Goal: Navigation & Orientation: Understand site structure

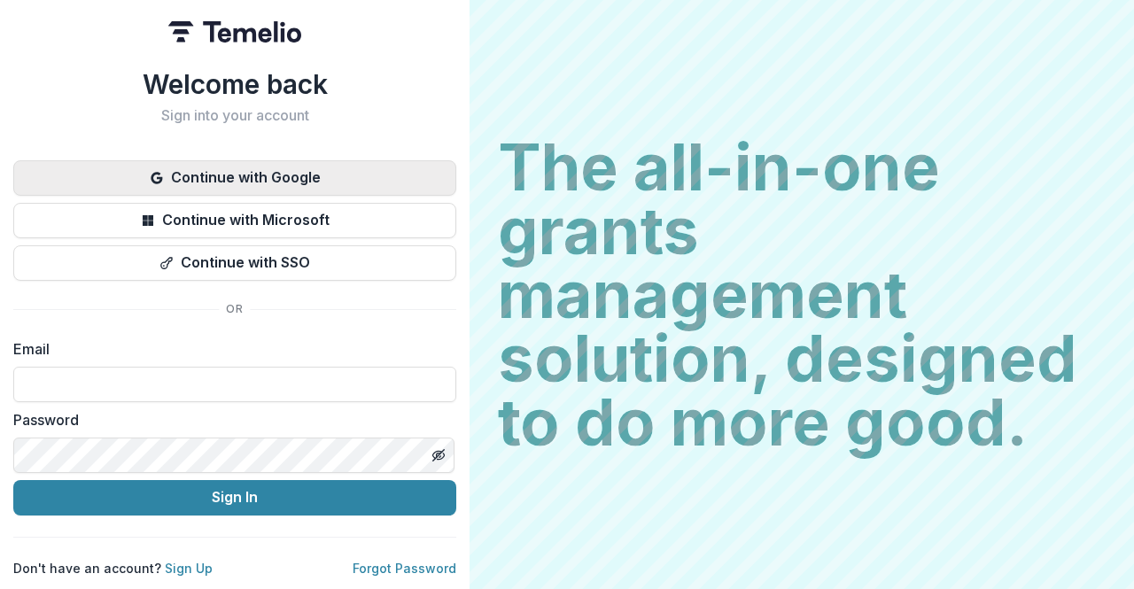
click at [207, 171] on button "Continue with Google" at bounding box center [234, 177] width 443 height 35
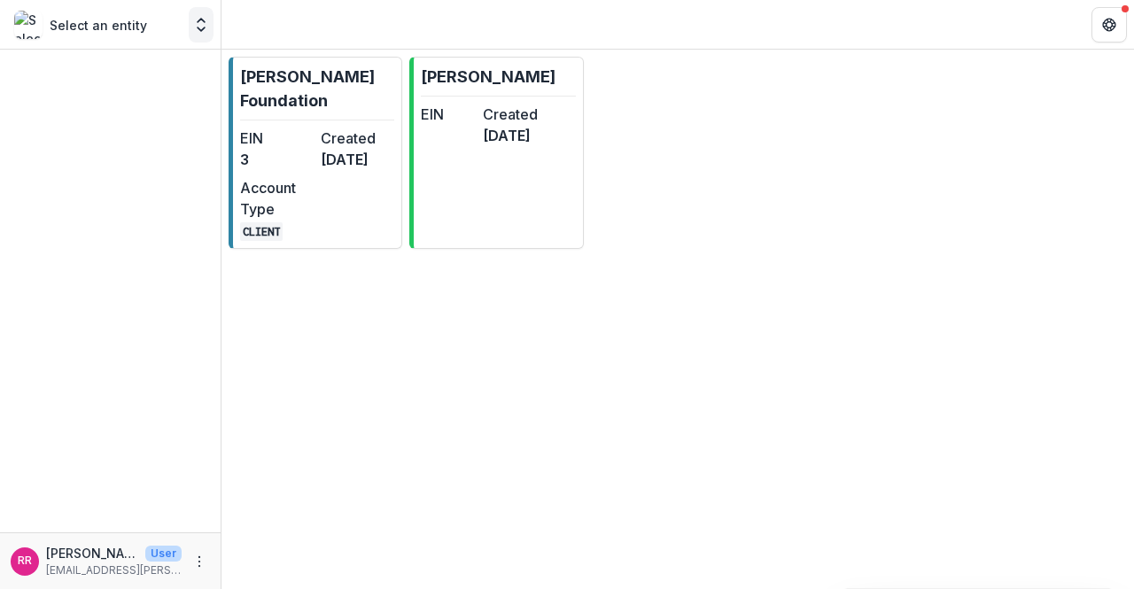
click at [200, 33] on icon "Open entity switcher" at bounding box center [201, 25] width 18 height 18
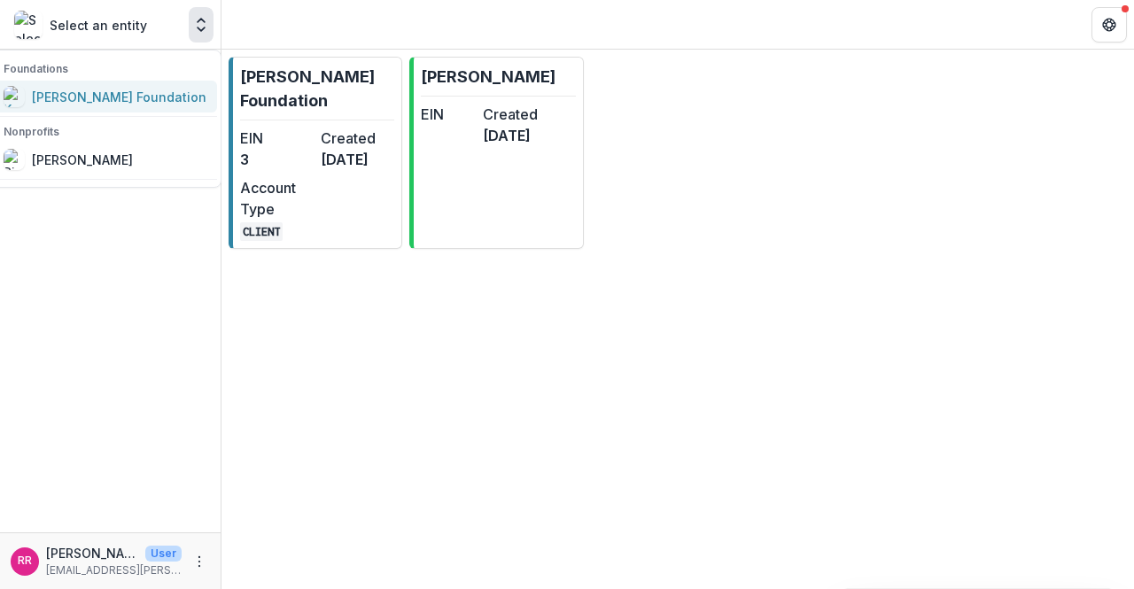
click at [140, 92] on div "[PERSON_NAME] Foundation" at bounding box center [119, 97] width 174 height 19
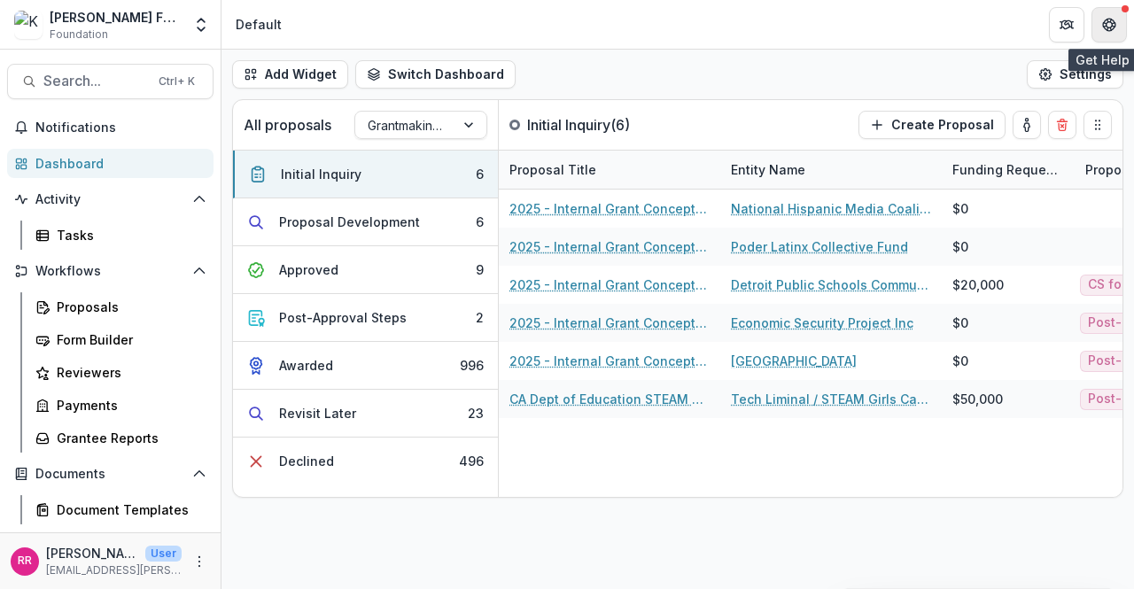
click at [1107, 22] on icon "Get Help" at bounding box center [1109, 25] width 14 height 14
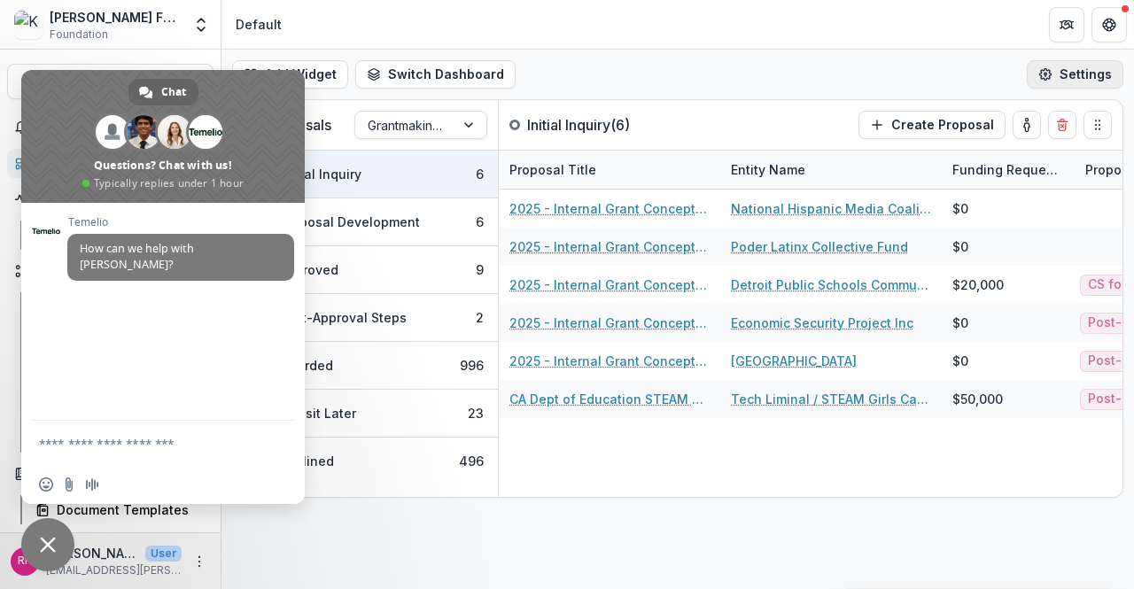
click at [1043, 76] on icon "button" at bounding box center [1045, 74] width 14 height 14
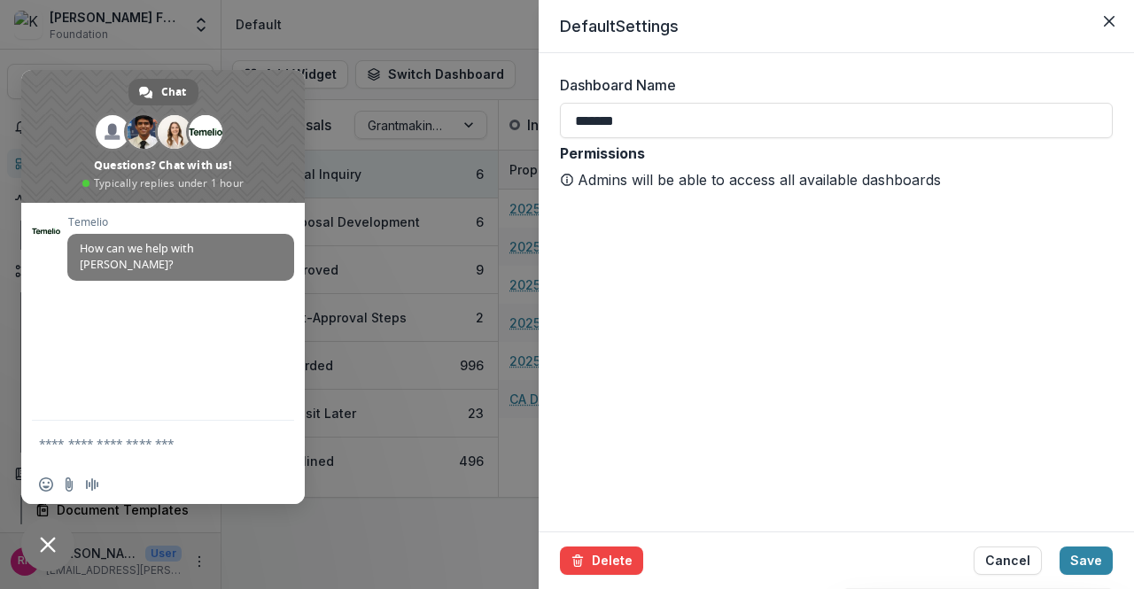
click at [430, 526] on div "Default Settings Dashboard Name ******* Permissions Admins will be able to acce…" at bounding box center [567, 294] width 1134 height 589
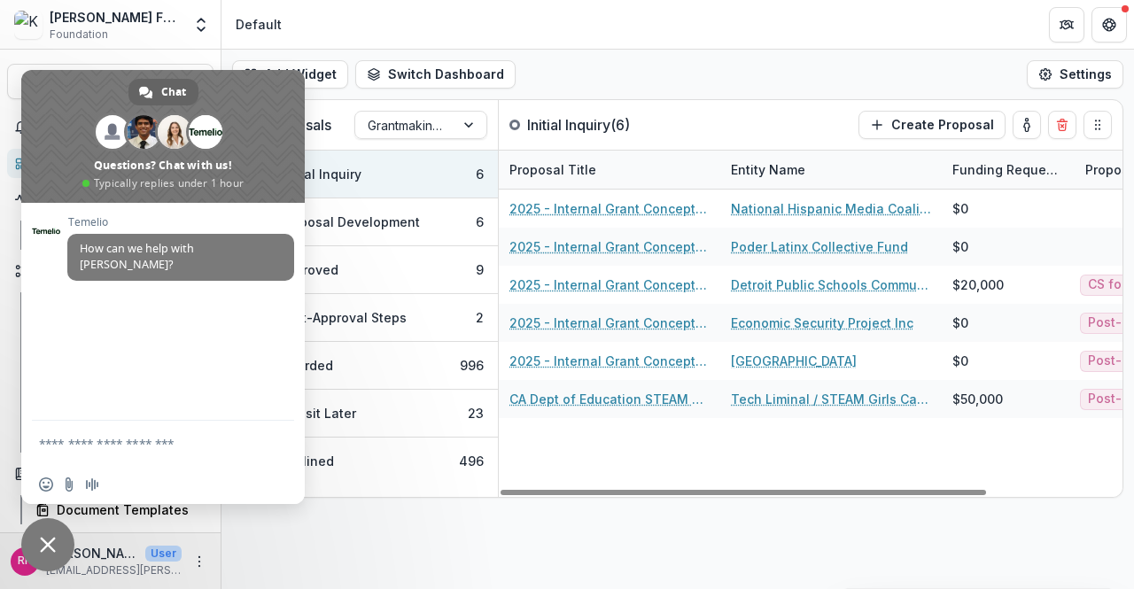
click at [487, 26] on header "Default" at bounding box center [677, 24] width 912 height 49
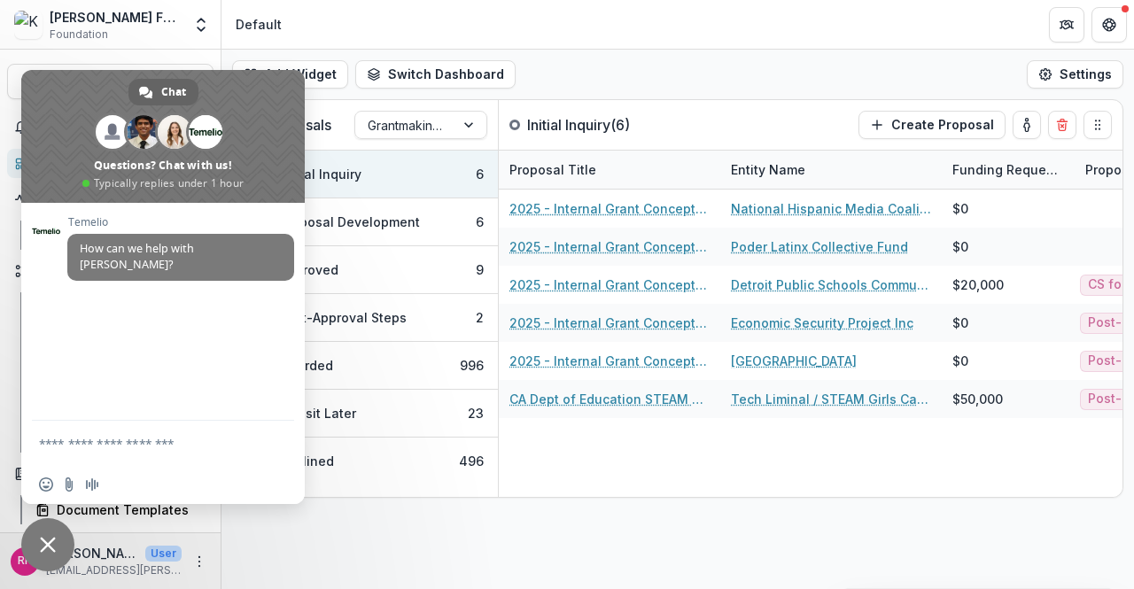
click at [375, 515] on div "Add Widget Switch Dashboard Default Program Lead Dashboard New Dashboard Settin…" at bounding box center [677, 319] width 912 height 539
click at [393, 538] on div "Add Widget Switch Dashboard Default Program Lead Dashboard New Dashboard Settin…" at bounding box center [677, 319] width 912 height 539
